Goal: Task Accomplishment & Management: Use online tool/utility

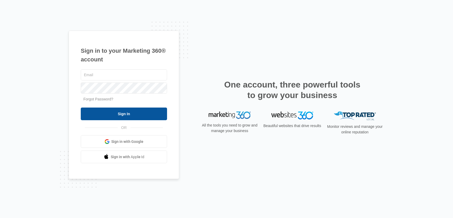
type input "[EMAIL_ADDRESS][DOMAIN_NAME]"
click at [121, 117] on input "Sign In" at bounding box center [124, 113] width 86 height 13
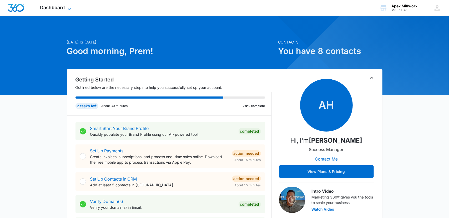
click at [48, 5] on span "Dashboard" at bounding box center [52, 8] width 25 height 6
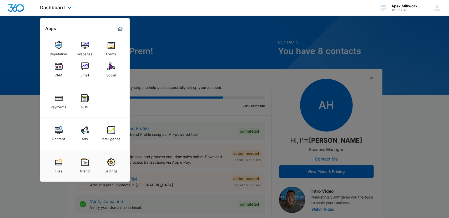
click at [87, 150] on div "Files Brand Settings" at bounding box center [84, 165] width 89 height 32
click at [82, 131] on img at bounding box center [85, 130] width 8 height 8
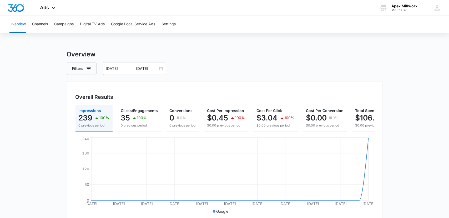
drag, startPoint x: 82, startPoint y: 123, endPoint x: 46, endPoint y: 117, distance: 36.8
